Goal: Task Accomplishment & Management: Manage account settings

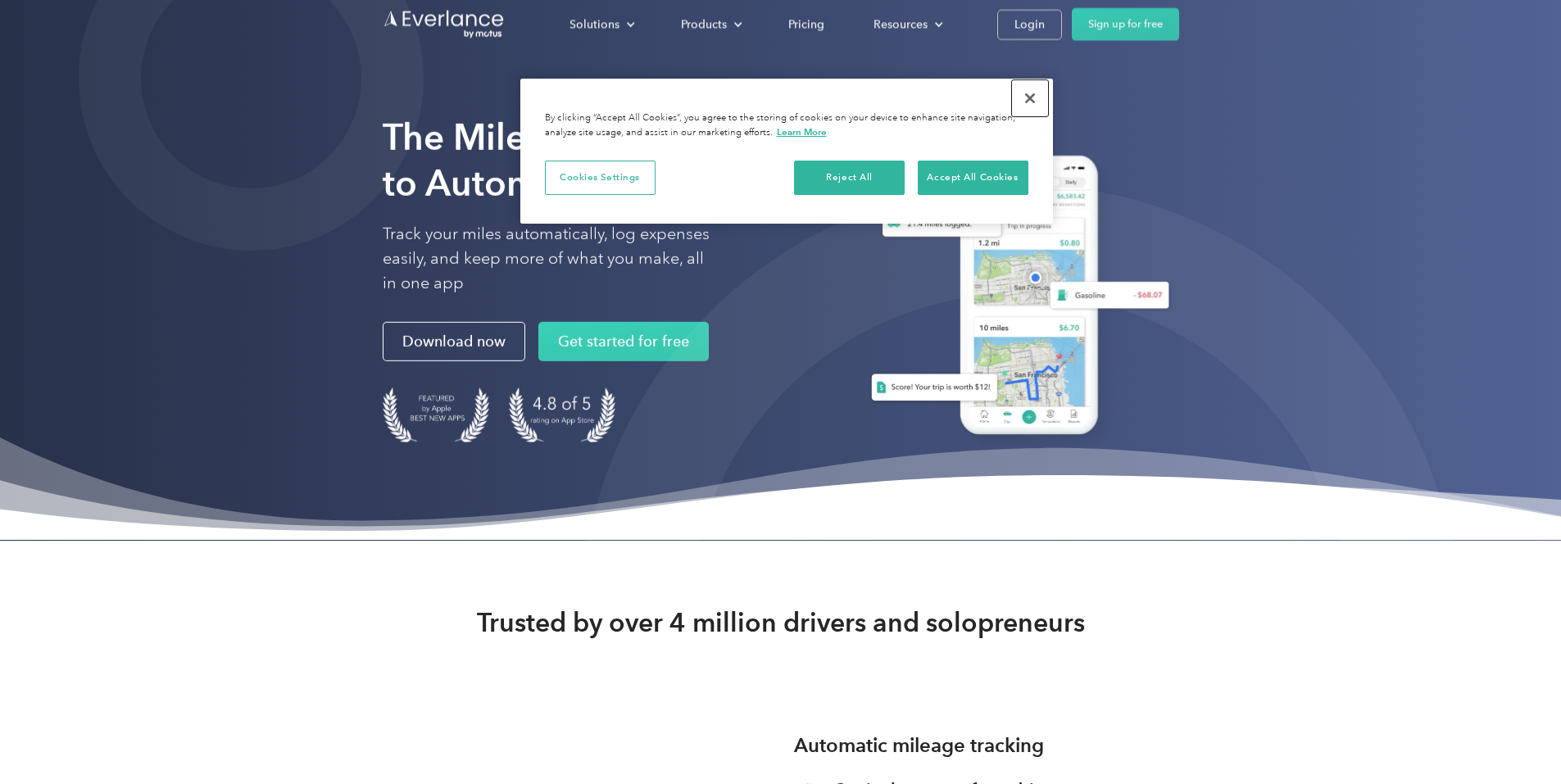
click at [1023, 95] on button "Close" at bounding box center [1030, 98] width 36 height 36
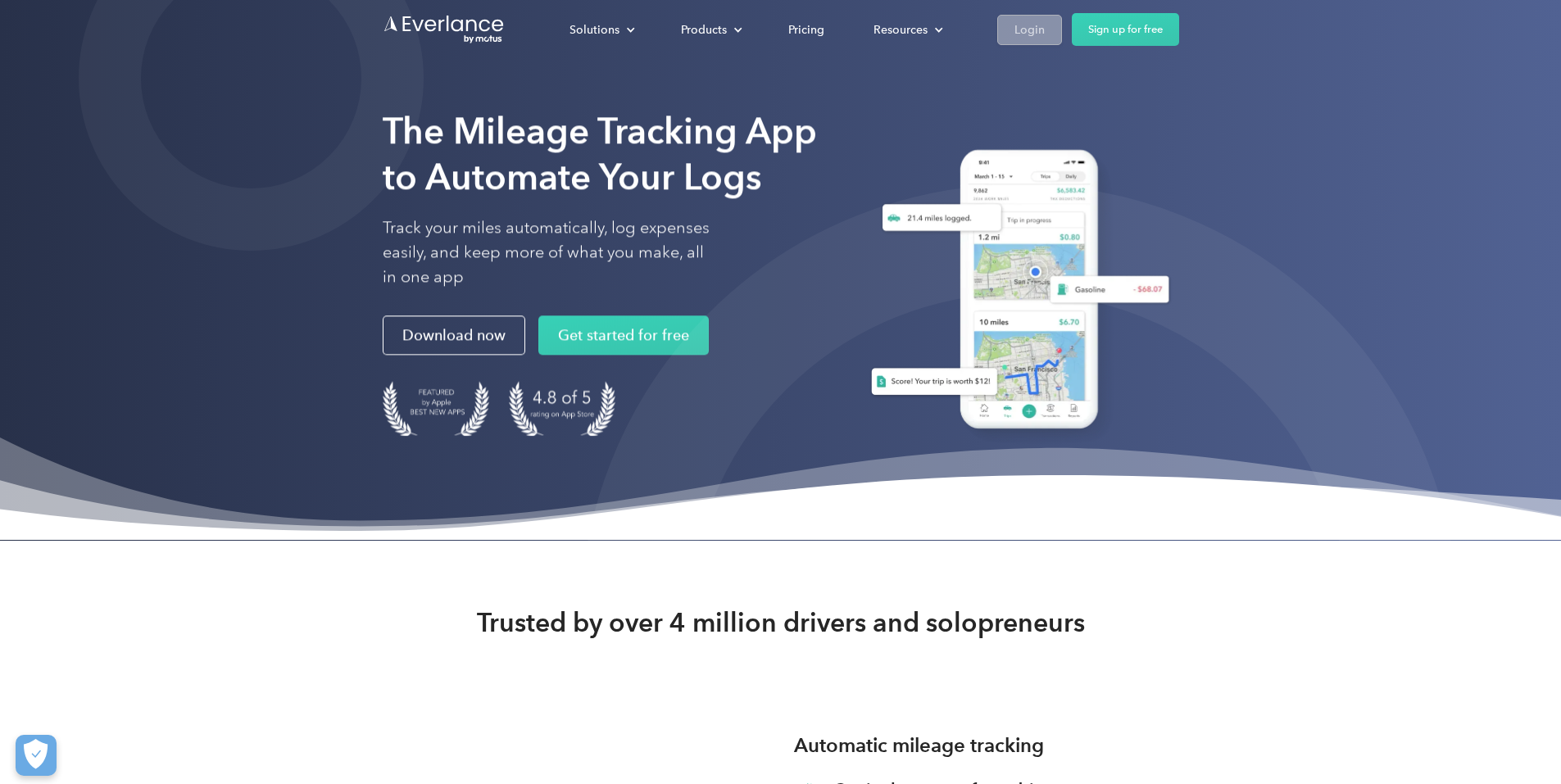
click at [1045, 33] on div "Login" at bounding box center [1030, 30] width 30 height 21
